Goal: Task Accomplishment & Management: Use online tool/utility

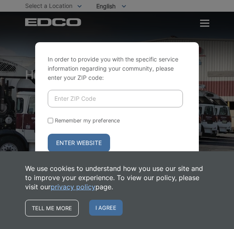
click at [72, 97] on input "Enter ZIP Code" at bounding box center [115, 99] width 135 height 18
type input "92081"
click at [79, 143] on button "Enter Website" at bounding box center [79, 143] width 62 height 18
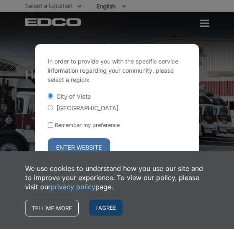
click at [102, 210] on span "I agree" at bounding box center [105, 208] width 33 height 16
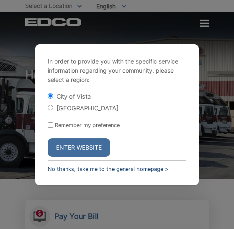
click at [158, 168] on link "No thanks, take me to the general homepage >" at bounding box center [108, 169] width 120 height 6
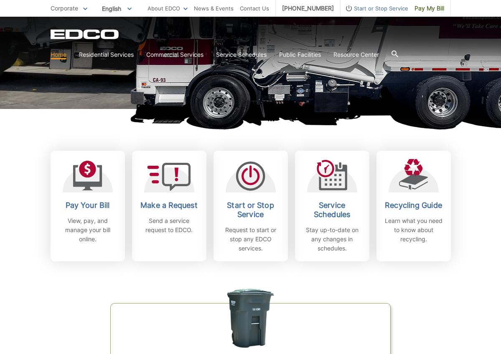
scroll to position [160, 0]
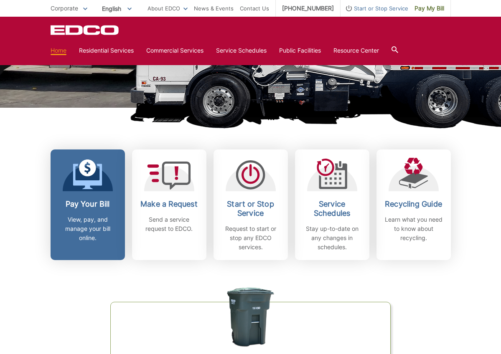
click at [89, 211] on div "Pay Your Bill View, pay, and manage your bill online." at bounding box center [88, 221] width 62 height 43
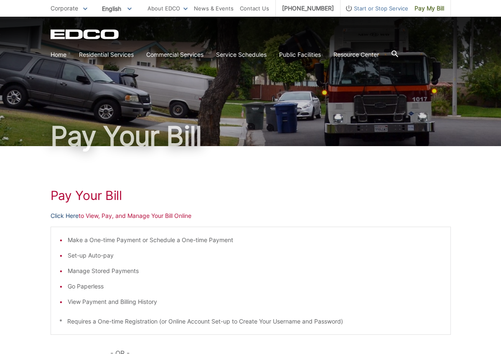
click at [64, 218] on link "Click Here" at bounding box center [65, 215] width 28 height 9
